Goal: Transaction & Acquisition: Purchase product/service

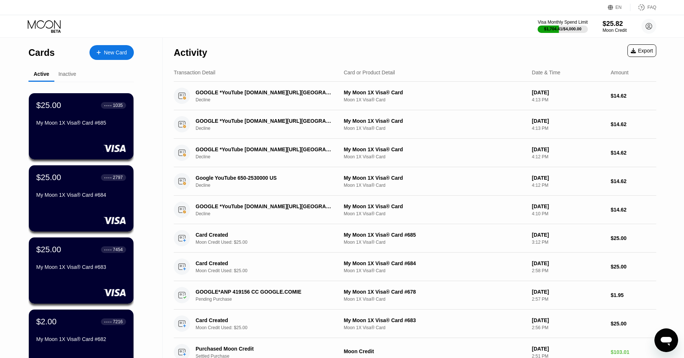
click at [113, 51] on div "New Card" at bounding box center [115, 53] width 23 height 6
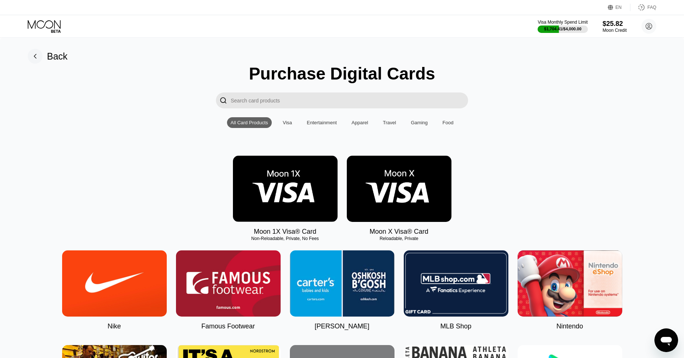
click at [295, 164] on img at bounding box center [285, 189] width 105 height 66
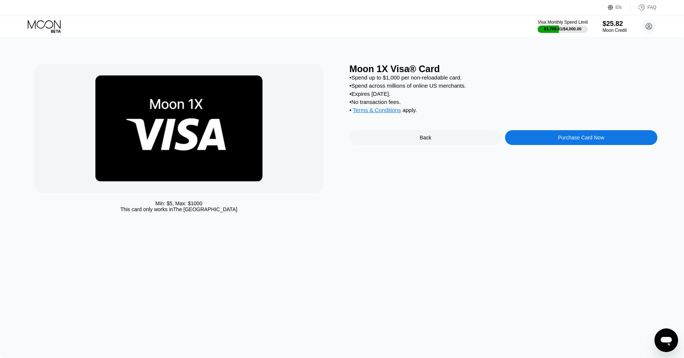
click at [567, 143] on div "Purchase Card Now" at bounding box center [581, 137] width 152 height 15
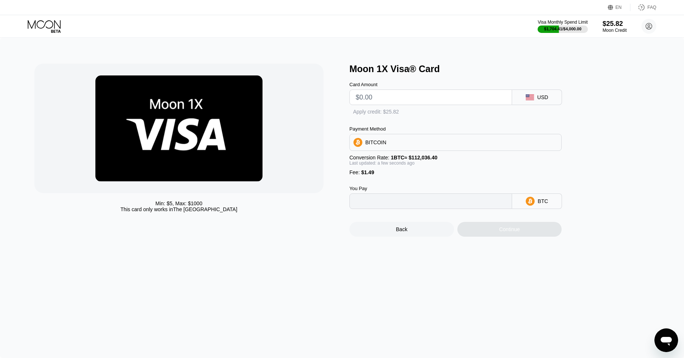
type input "0"
click at [388, 98] on input "text" at bounding box center [431, 97] width 150 height 15
type input "$22"
type input "0.00020967"
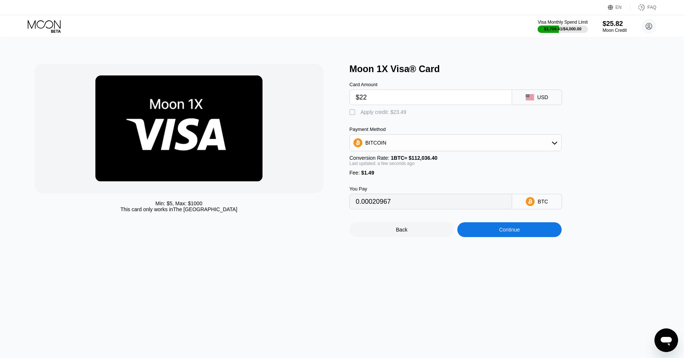
type input "$22"
click at [374, 113] on div "Apply credit: $23.49" at bounding box center [383, 112] width 46 height 6
type input "0"
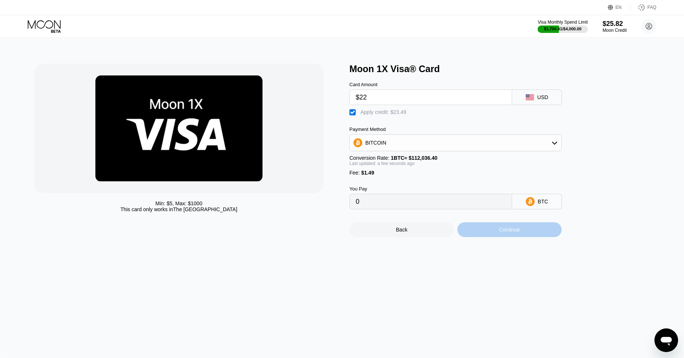
click at [513, 230] on div "Continue" at bounding box center [509, 230] width 21 height 6
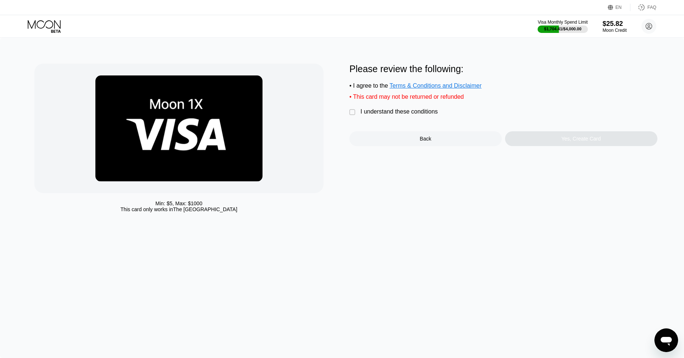
click at [400, 112] on div "I understand these conditions" at bounding box center [398, 111] width 77 height 7
click at [559, 138] on div "Yes, Create Card" at bounding box center [581, 138] width 152 height 15
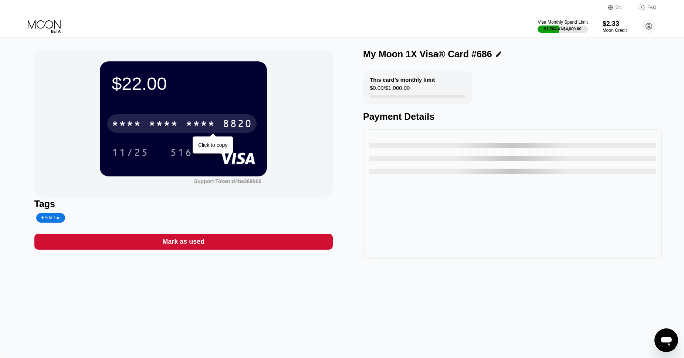
click at [169, 120] on div "* * * *" at bounding box center [164, 125] width 30 height 12
